Goal: Entertainment & Leisure: Consume media (video, audio)

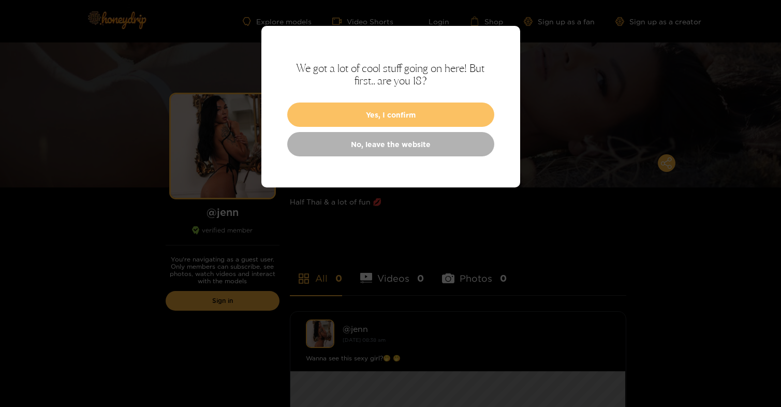
click at [390, 110] on button "Yes, I confirm" at bounding box center [390, 114] width 207 height 24
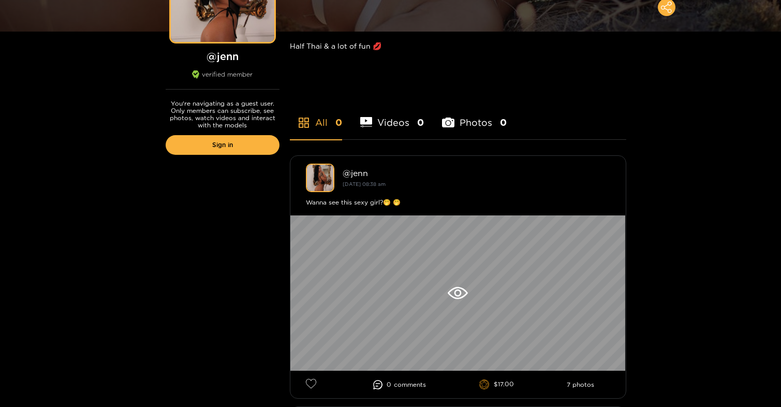
scroll to position [158, 0]
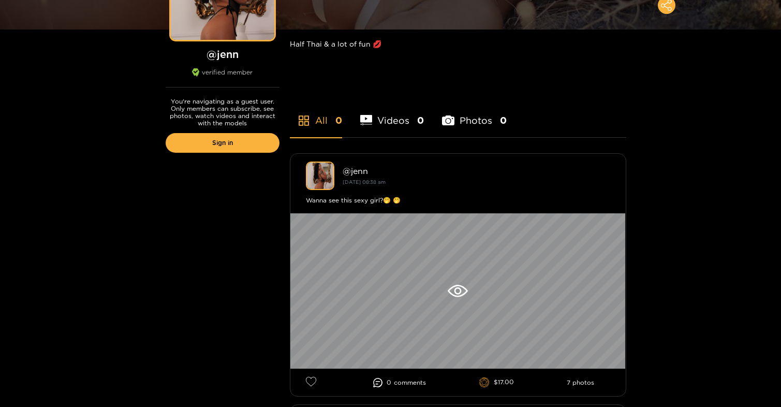
click at [470, 117] on li "Photos 0" at bounding box center [474, 114] width 65 height 47
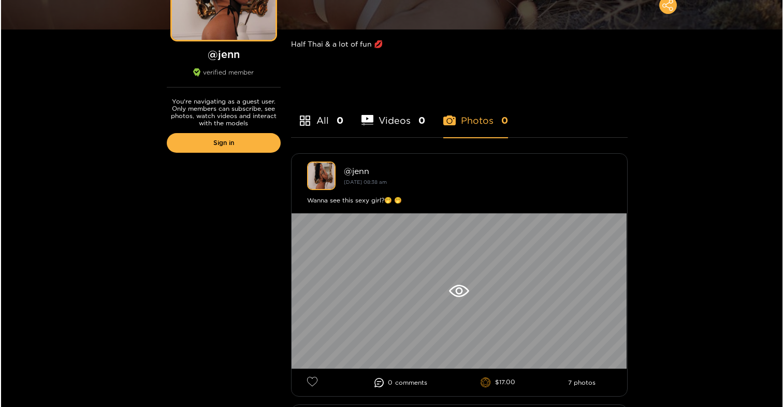
scroll to position [0, 0]
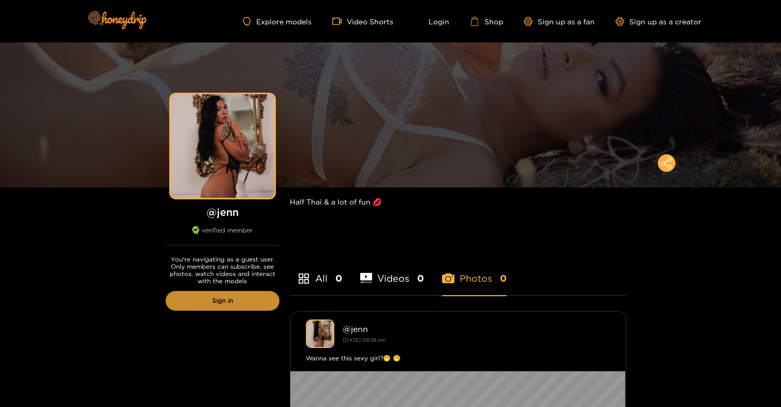
click at [238, 301] on link "Sign in" at bounding box center [223, 301] width 114 height 20
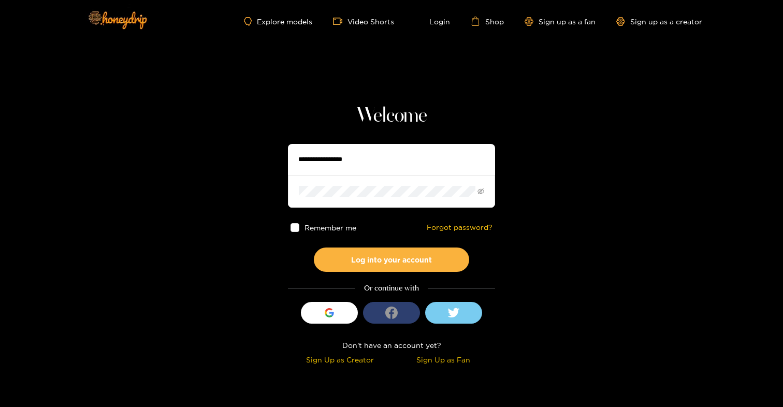
click at [340, 165] on input "text" at bounding box center [391, 159] width 207 height 31
click at [360, 159] on input "**********" at bounding box center [391, 159] width 207 height 31
type input "**********"
click at [314, 247] on button "Log into your account" at bounding box center [391, 259] width 155 height 24
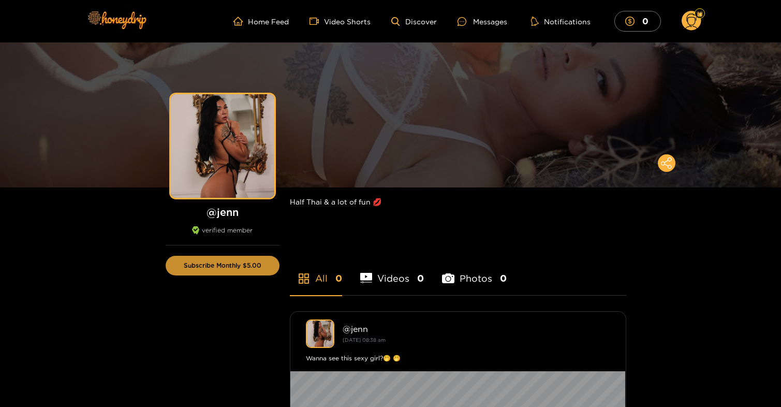
click at [231, 266] on button "Subscribe Monthly $5.00" at bounding box center [223, 266] width 114 height 20
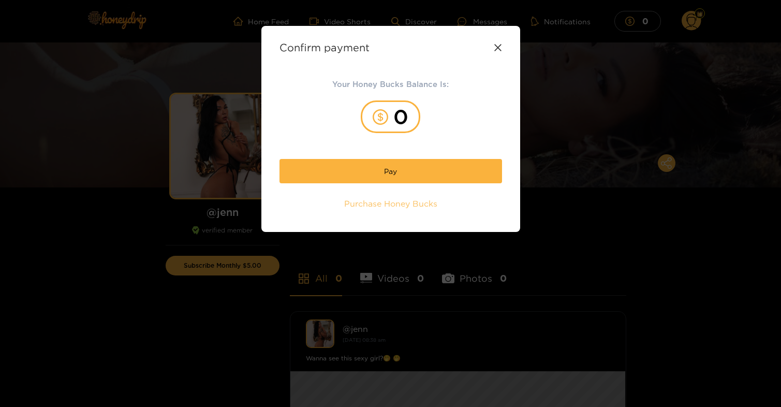
click at [405, 203] on span "Purchase Honey Bucks" at bounding box center [390, 204] width 93 height 12
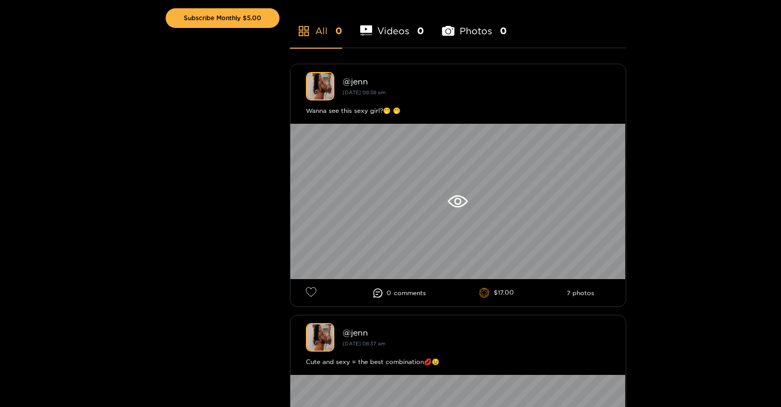
scroll to position [254, 0]
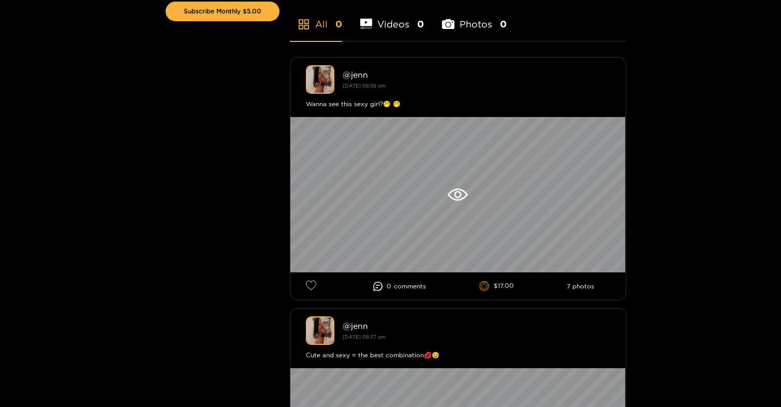
click at [391, 30] on li "Videos 0" at bounding box center [392, 17] width 64 height 47
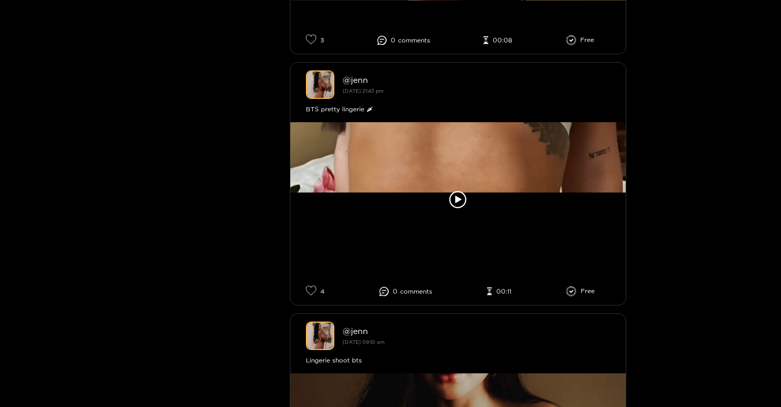
scroll to position [503, 0]
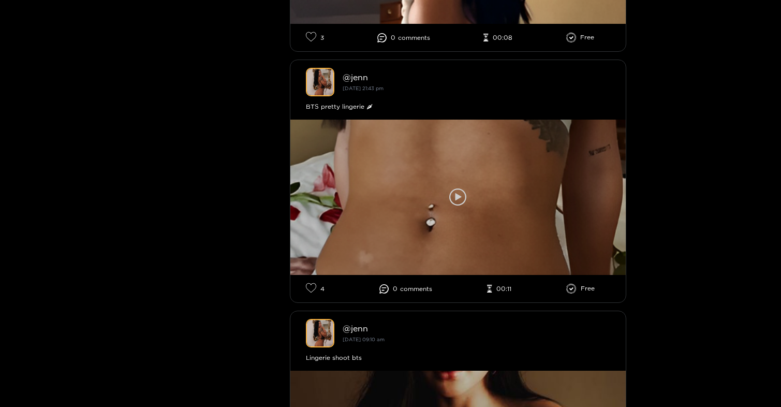
click at [469, 191] on div at bounding box center [457, 197] width 335 height 155
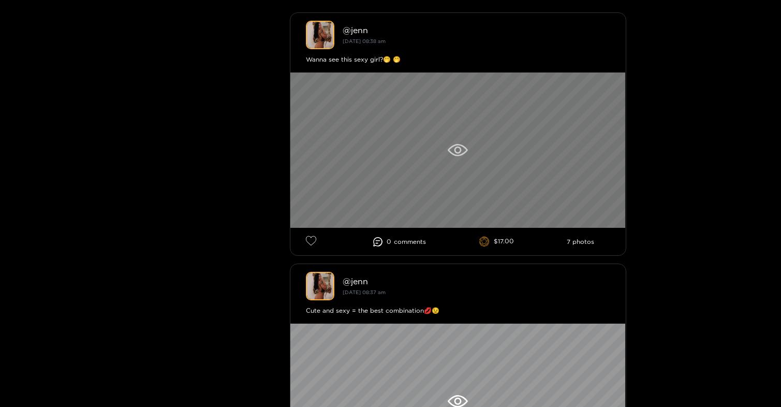
scroll to position [300, 0]
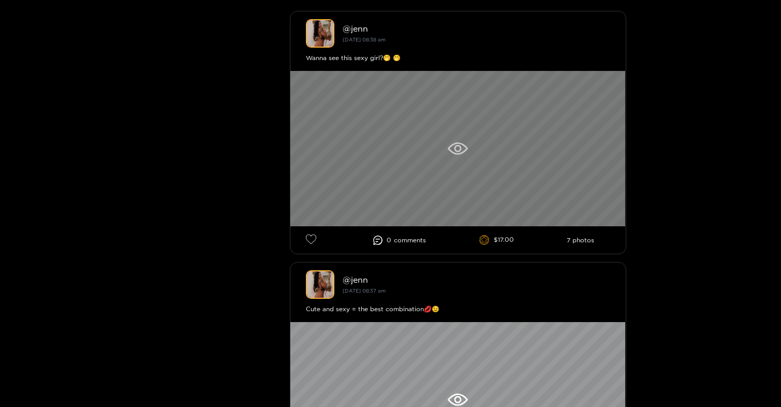
click at [473, 141] on div at bounding box center [457, 148] width 335 height 155
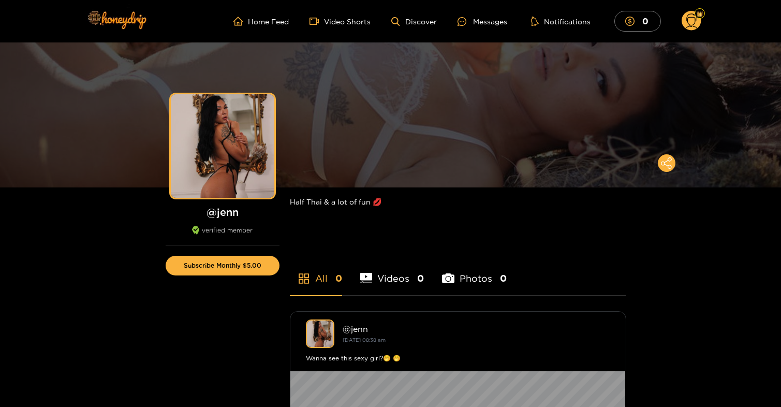
click at [394, 276] on li "Videos 0" at bounding box center [392, 271] width 64 height 47
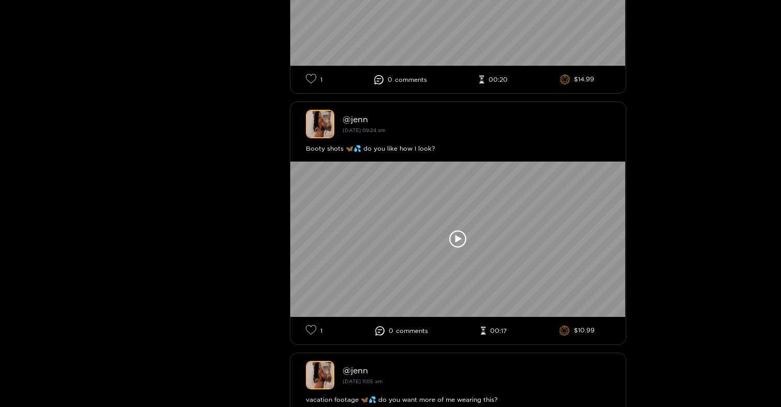
scroll to position [1723, 0]
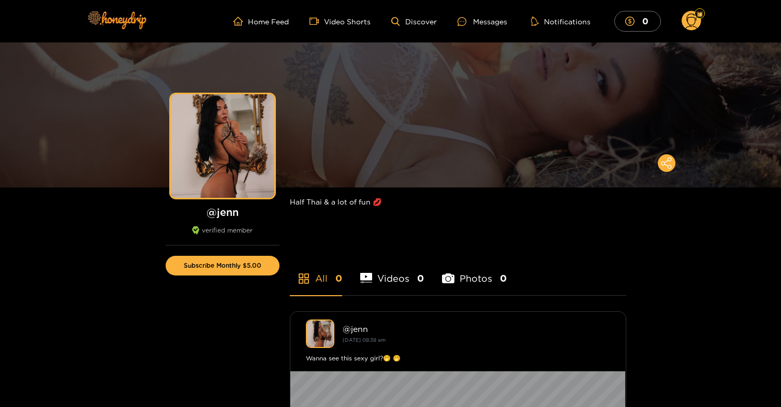
click at [388, 274] on li "Videos 0" at bounding box center [392, 271] width 64 height 47
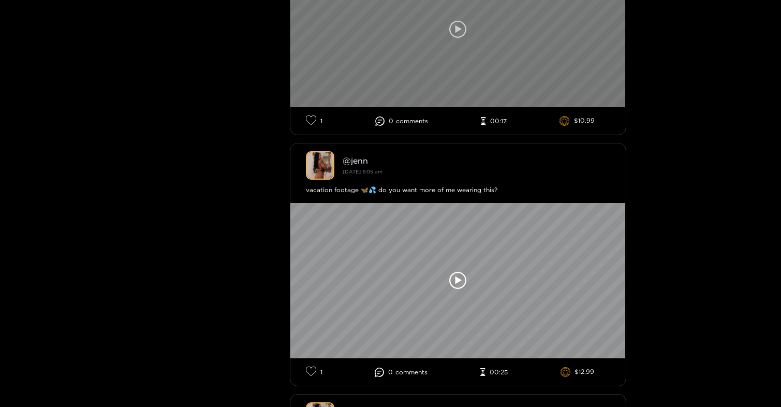
scroll to position [1944, 0]
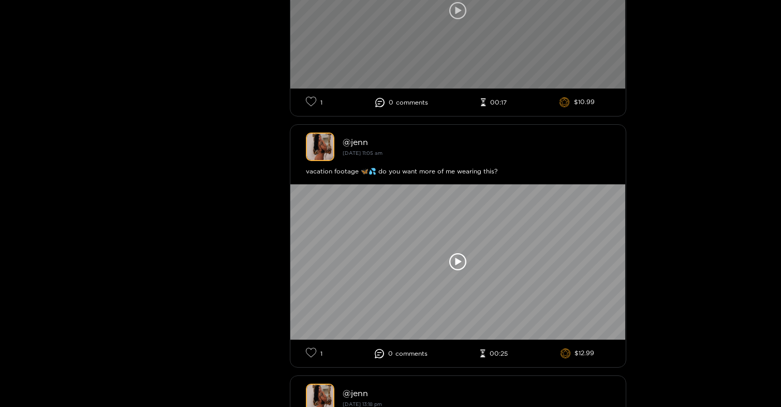
click at [412, 303] on div at bounding box center [457, 261] width 335 height 155
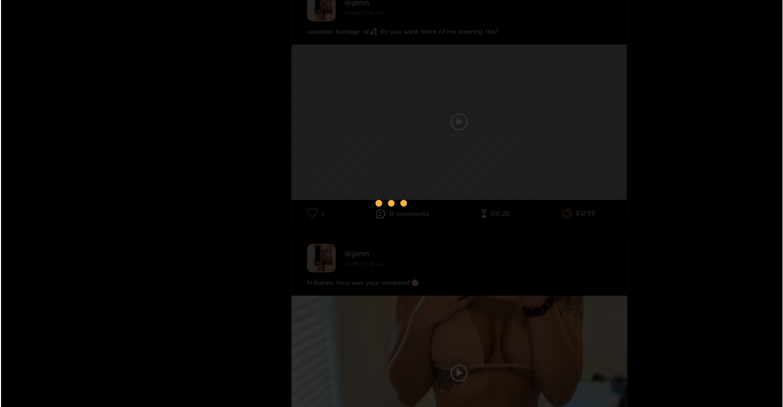
scroll to position [0, 0]
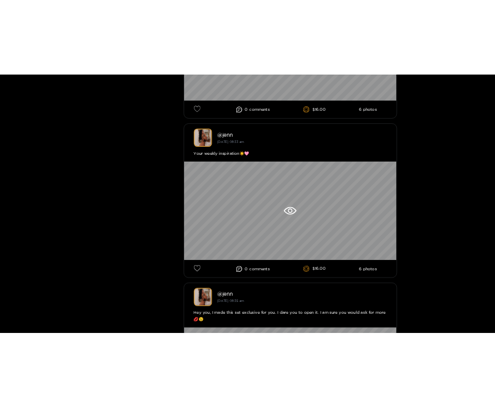
scroll to position [723, 0]
